Goal: Task Accomplishment & Management: Use online tool/utility

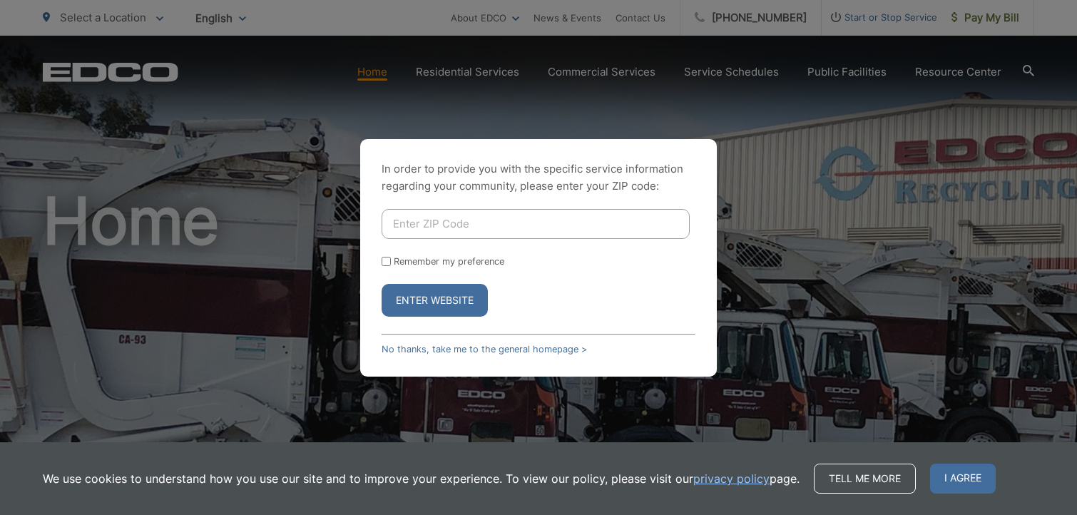
click at [472, 224] on input "Enter ZIP Code" at bounding box center [536, 224] width 308 height 30
type input "92007"
click at [456, 305] on button "Enter Website" at bounding box center [435, 300] width 106 height 33
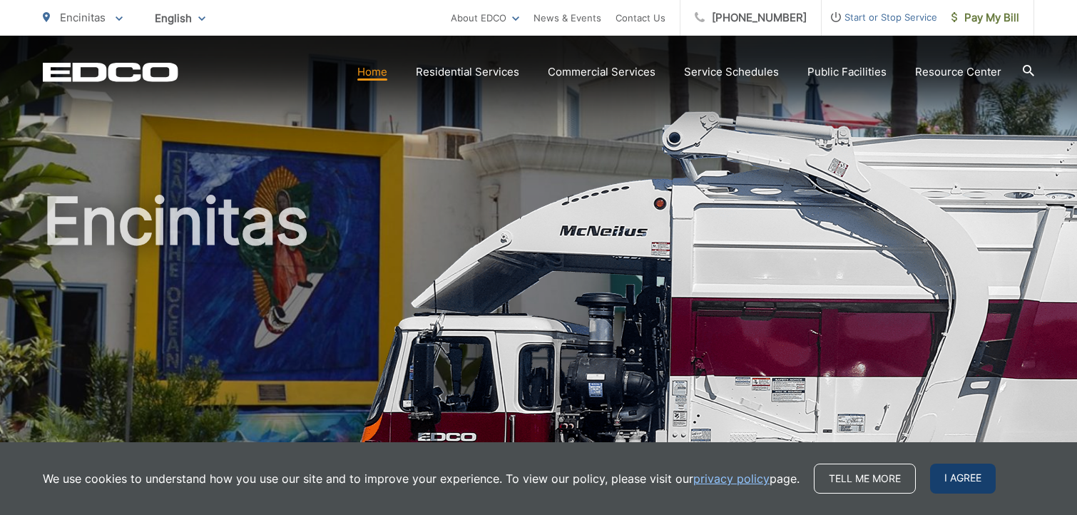
click at [978, 480] on span "I agree" at bounding box center [963, 479] width 66 height 30
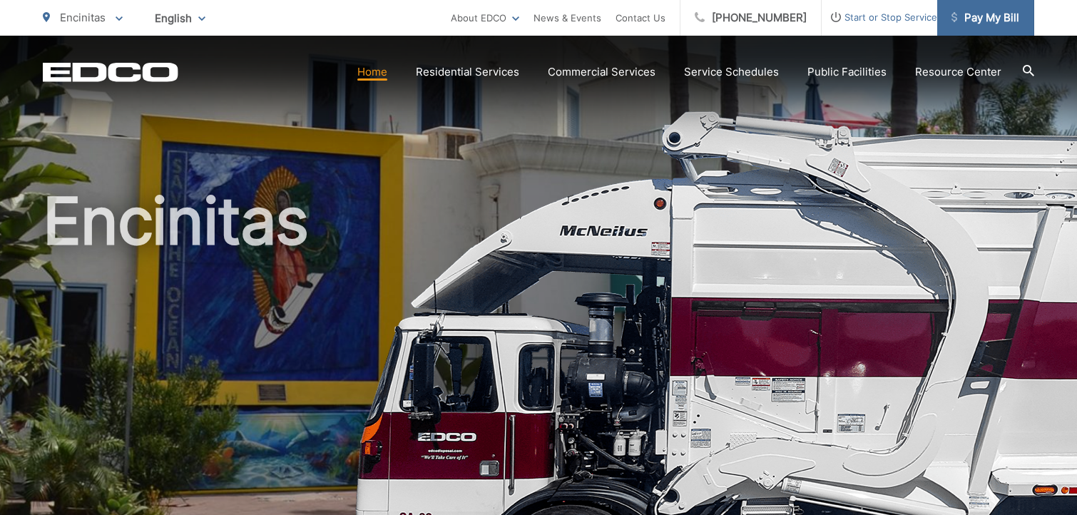
click at [976, 11] on span "Pay My Bill" at bounding box center [986, 17] width 68 height 17
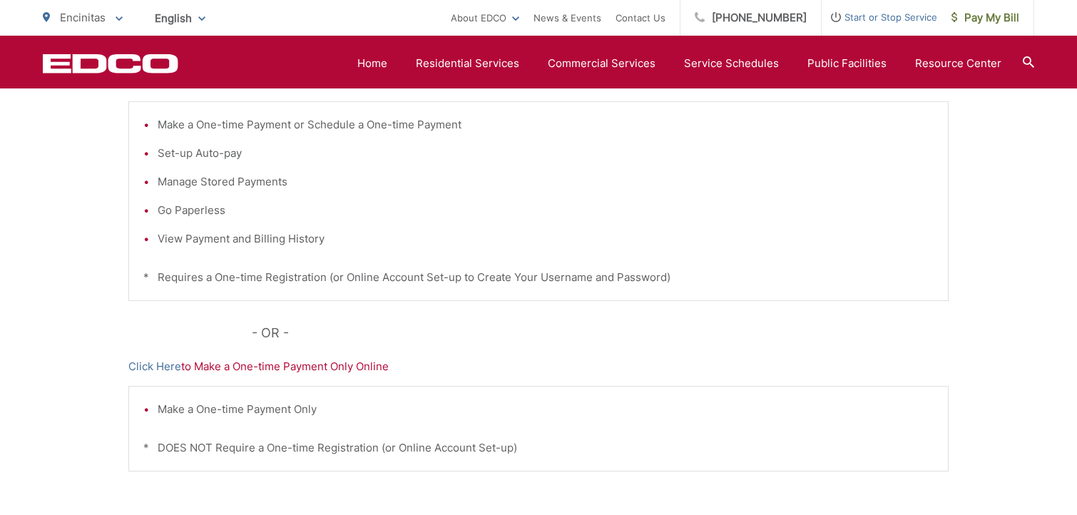
scroll to position [194, 0]
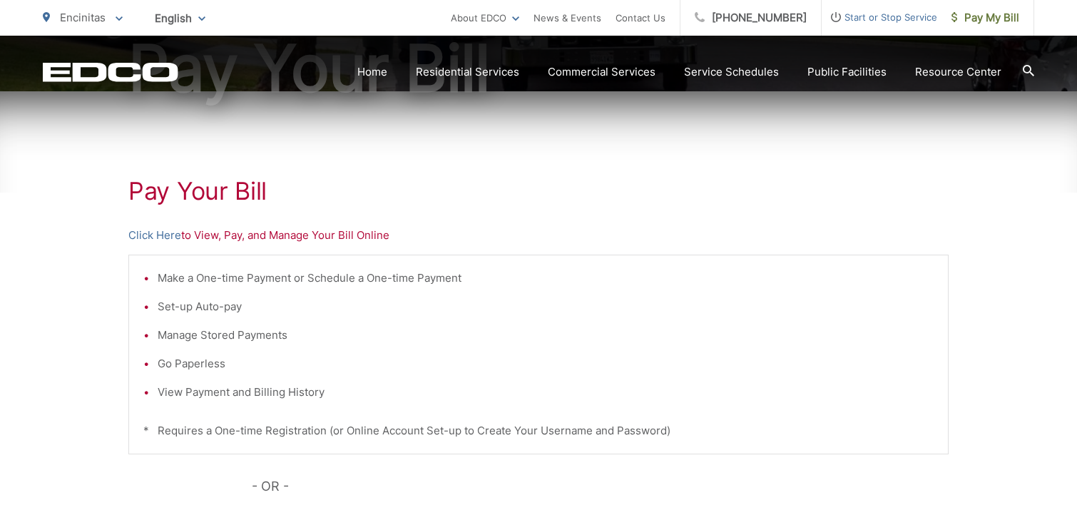
click at [233, 240] on p "Click Here to View, Pay, and Manage Your Bill Online" at bounding box center [538, 235] width 821 height 17
click at [165, 235] on link "Click Here" at bounding box center [154, 235] width 53 height 17
